Goal: Task Accomplishment & Management: Manage account settings

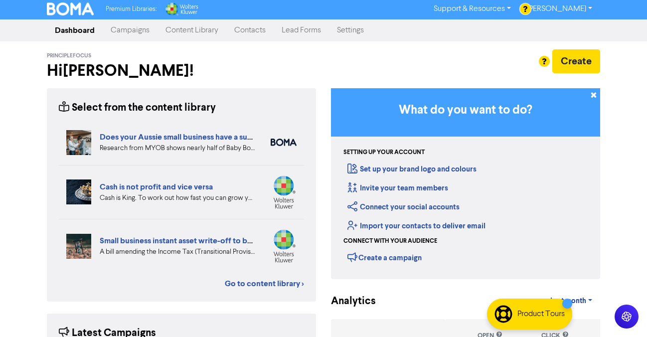
scroll to position [2, 0]
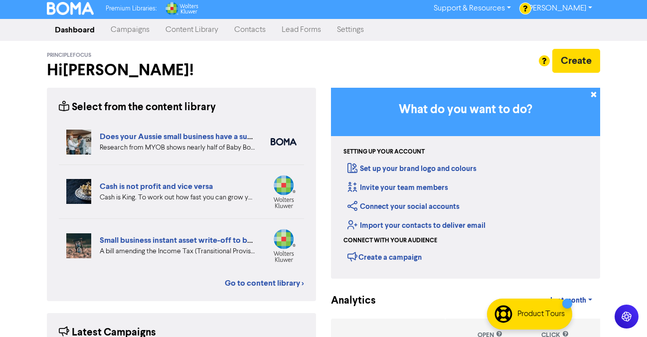
click at [128, 30] on link "Campaigns" at bounding box center [130, 30] width 55 height 20
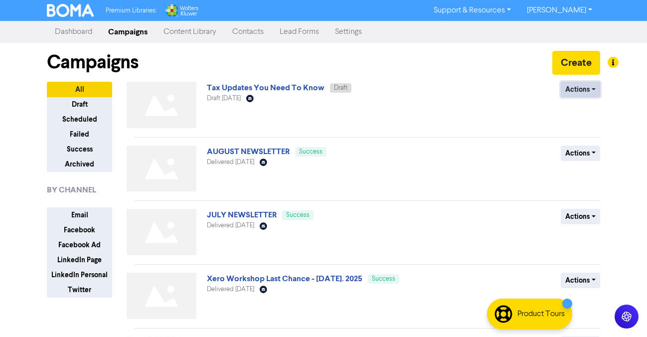
click at [595, 92] on button "Actions" at bounding box center [579, 89] width 39 height 15
click at [585, 90] on button "Actions" at bounding box center [579, 89] width 39 height 15
click at [589, 106] on button "Delete" at bounding box center [600, 111] width 79 height 16
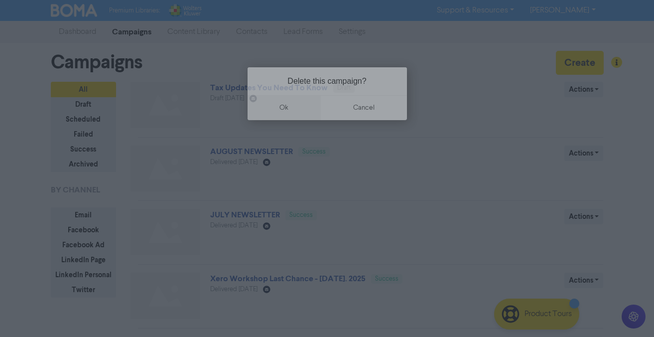
click at [280, 105] on button "ok" at bounding box center [285, 107] width 74 height 25
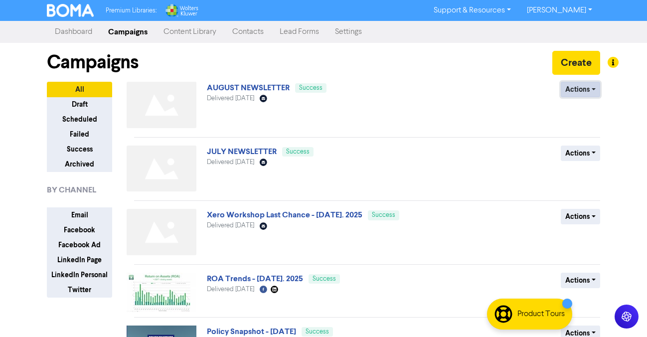
click at [585, 89] on button "Actions" at bounding box center [579, 89] width 39 height 15
click at [589, 110] on button "Duplicate" at bounding box center [600, 111] width 79 height 16
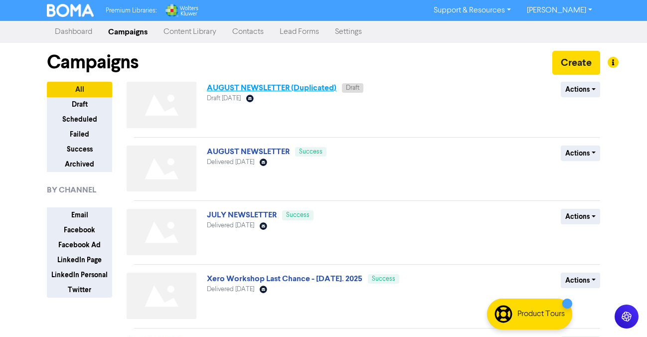
click at [307, 85] on link "AUGUST NEWSLETTER (Duplicated)" at bounding box center [272, 88] width 130 height 10
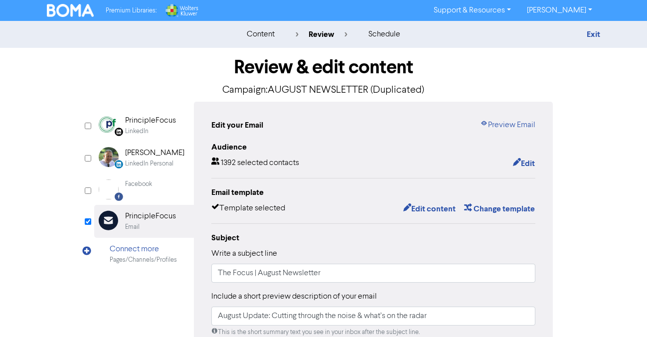
click at [308, 92] on p "Campaign: AUGUST NEWSLETTER (Duplicated)" at bounding box center [323, 90] width 458 height 15
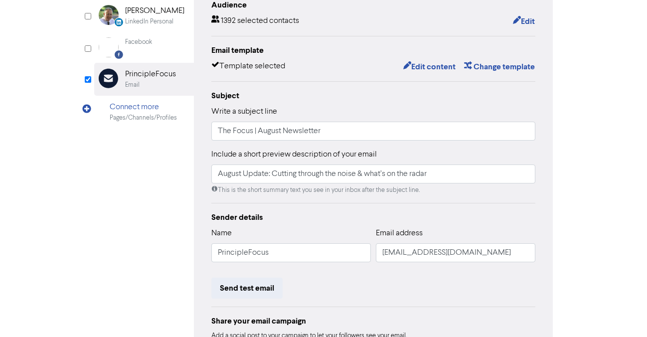
scroll to position [151, 0]
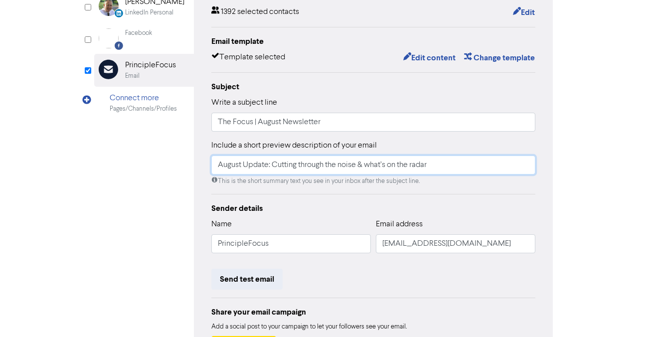
drag, startPoint x: 474, startPoint y: 166, endPoint x: 278, endPoint y: 149, distance: 196.0
click at [271, 156] on input "August Update: Cutting through the noise & what’s on the radar" at bounding box center [373, 164] width 324 height 19
click at [286, 133] on div "Subject Write a subject line The Focus | August Newsletter Include a short prev…" at bounding box center [373, 133] width 324 height 105
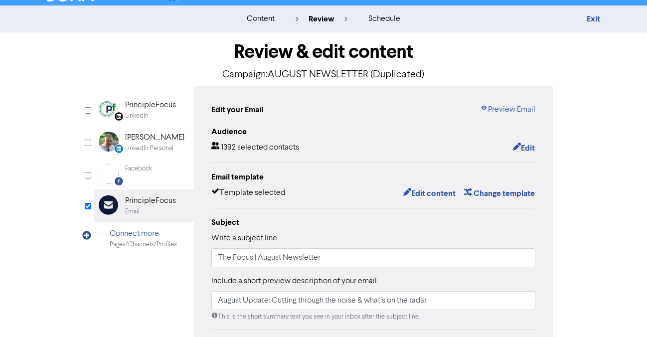
scroll to position [0, 0]
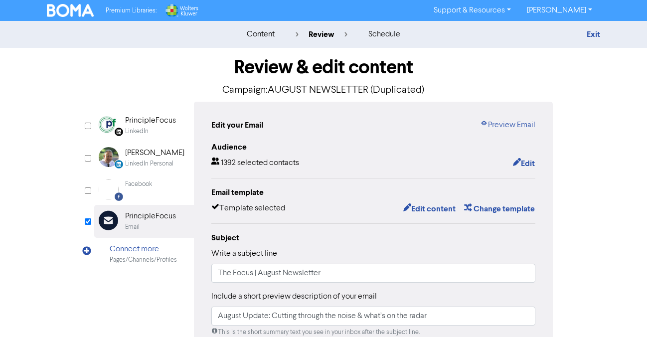
click at [261, 32] on div "content" at bounding box center [261, 34] width 28 height 12
click at [431, 210] on button "Edit content" at bounding box center [428, 208] width 53 height 13
